Goal: Navigation & Orientation: Find specific page/section

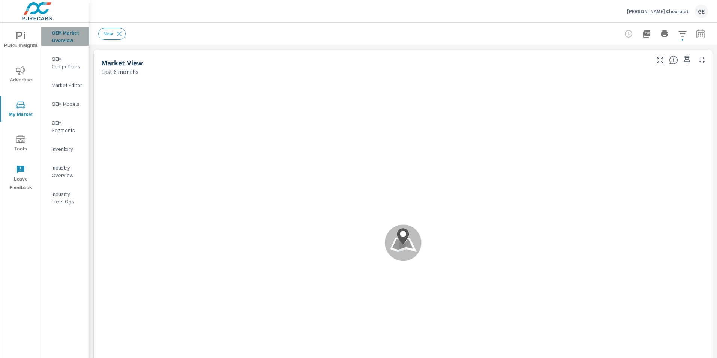
click at [60, 40] on p "OEM Market Overview" at bounding box center [67, 36] width 31 height 15
click at [120, 34] on icon at bounding box center [119, 33] width 5 height 5
click at [21, 102] on icon "nav menu" at bounding box center [20, 104] width 9 height 9
click at [118, 35] on icon at bounding box center [119, 33] width 5 height 5
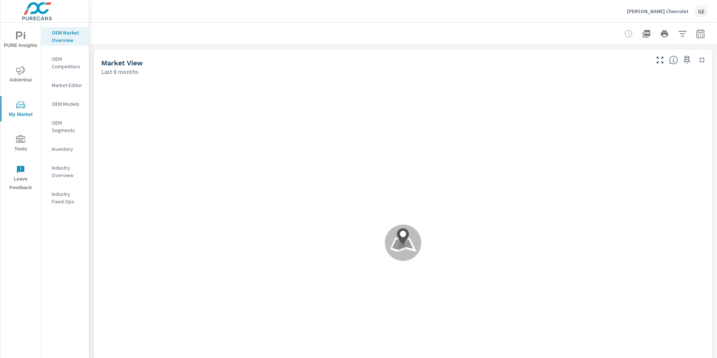
scroll to position [0, 0]
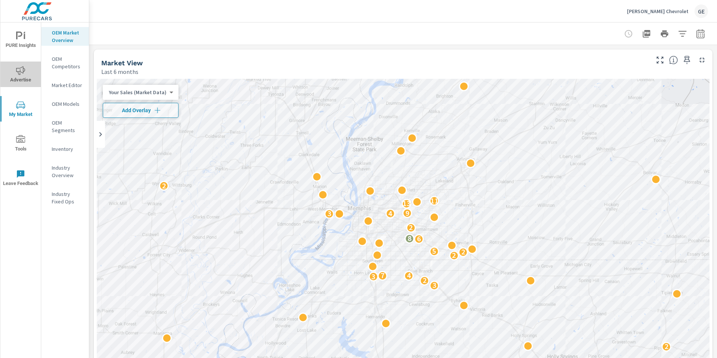
click at [16, 70] on icon "nav menu" at bounding box center [20, 70] width 9 height 9
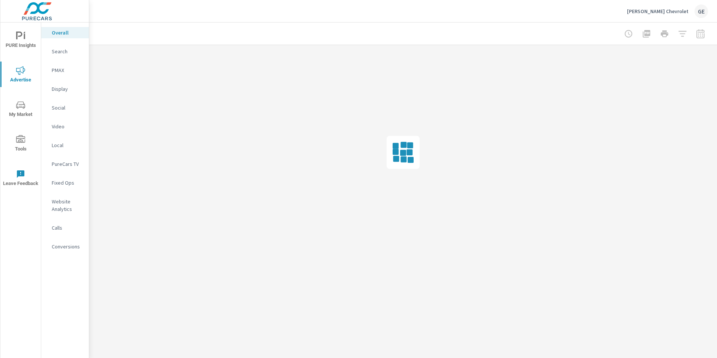
click at [16, 45] on span "PURE Insights" at bounding box center [21, 40] width 36 height 18
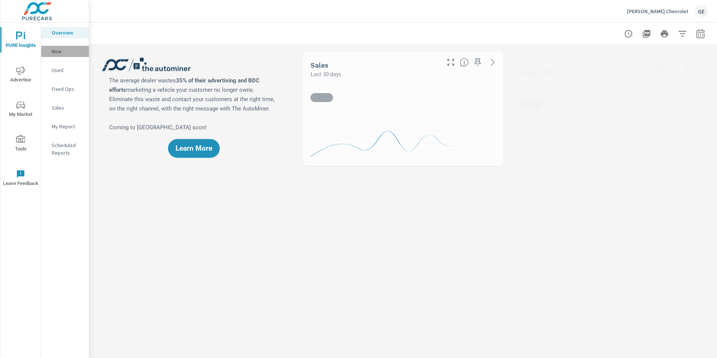
click at [55, 52] on p "New" at bounding box center [67, 51] width 31 height 7
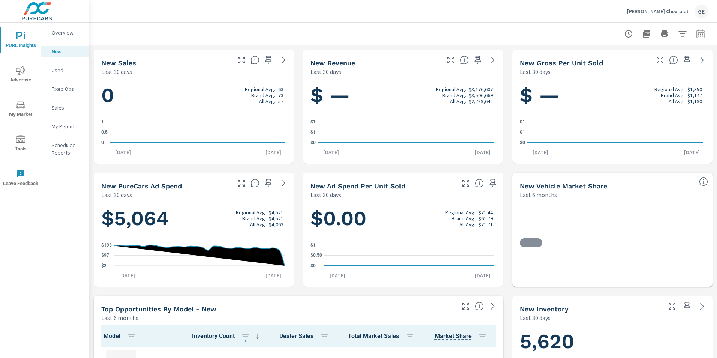
click at [21, 108] on icon "nav menu" at bounding box center [20, 104] width 9 height 9
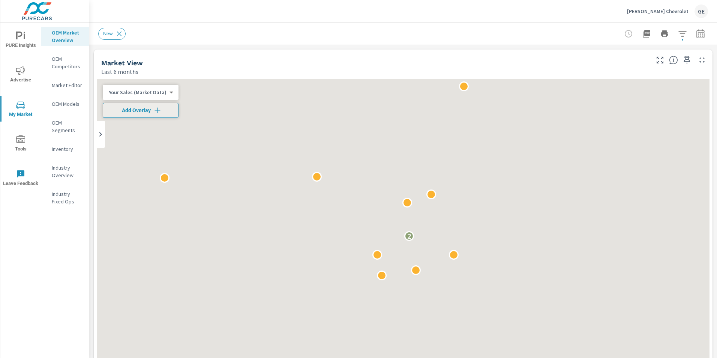
scroll to position [0, 0]
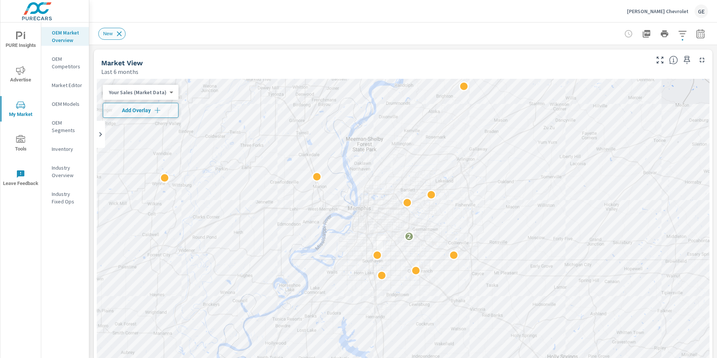
click at [120, 32] on icon at bounding box center [119, 33] width 5 height 5
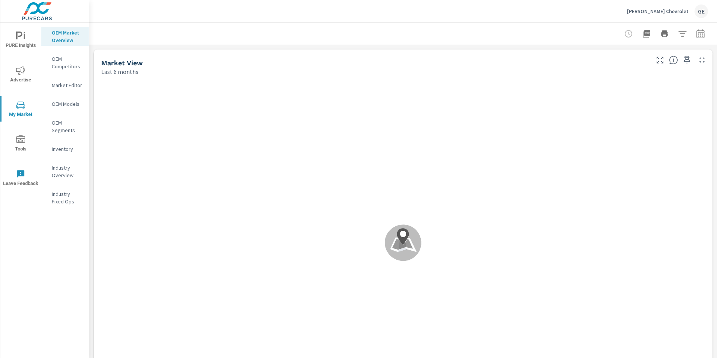
scroll to position [0, 0]
